Goal: Information Seeking & Learning: Learn about a topic

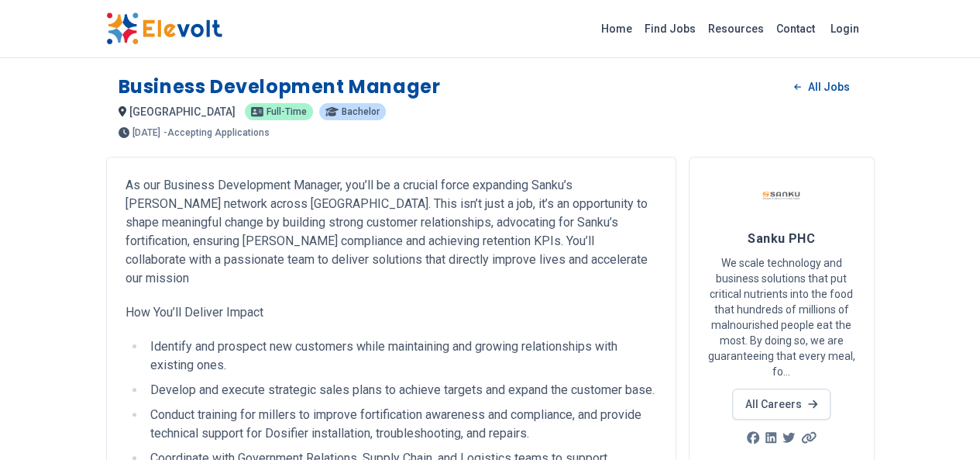
click at [488, 38] on div "Home Find Jobs Resources Contact Login" at bounding box center [491, 28] width 794 height 33
